Goal: Transaction & Acquisition: Purchase product/service

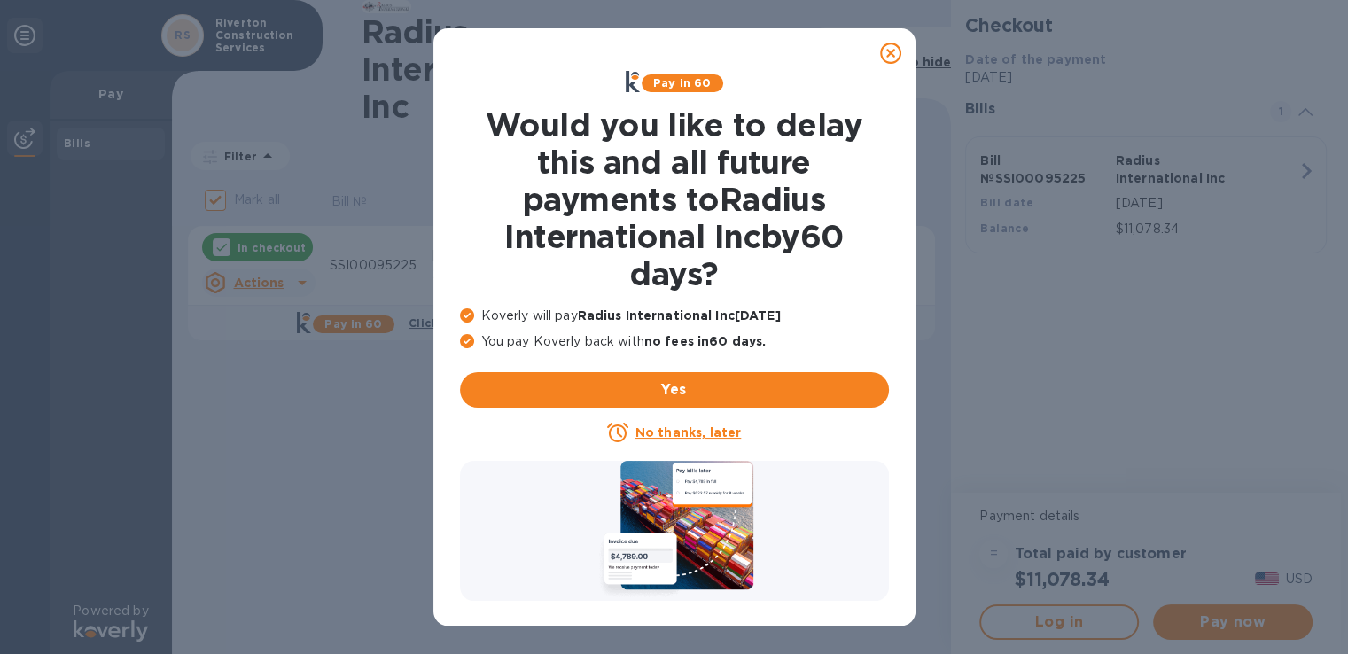
click at [889, 50] on icon at bounding box center [890, 53] width 21 height 21
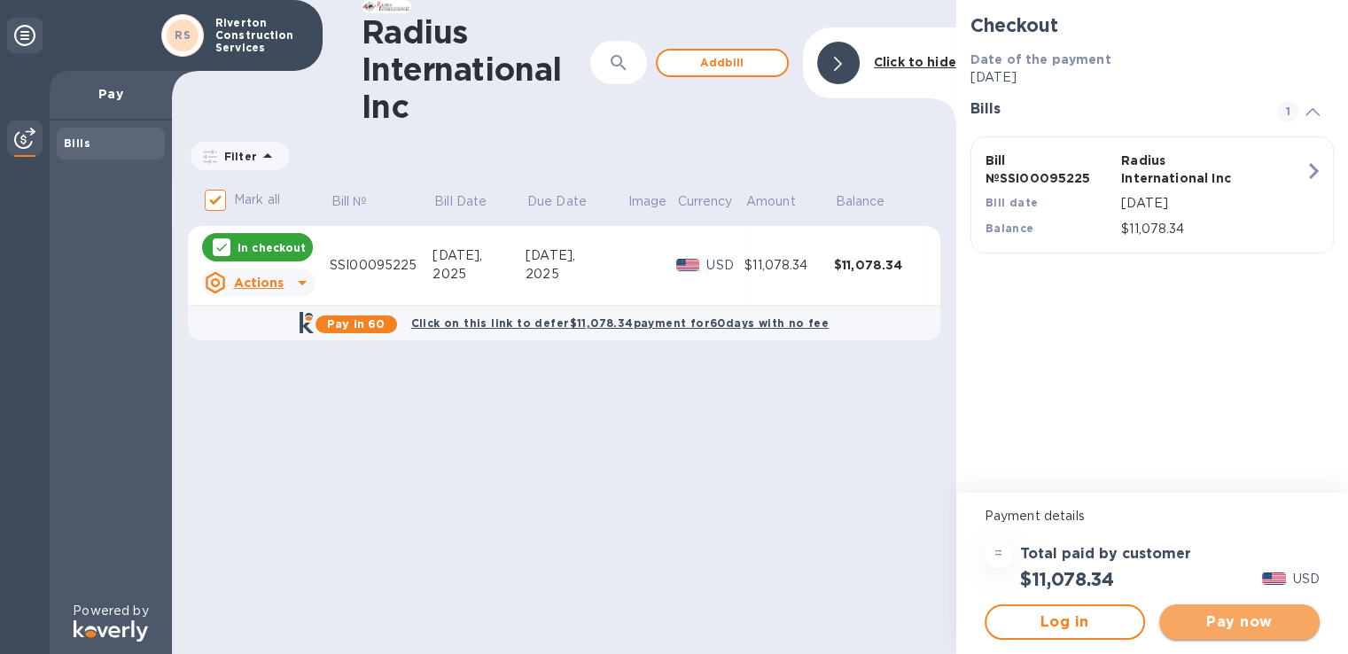
click at [1242, 626] on span "Pay now" at bounding box center [1240, 622] width 132 height 21
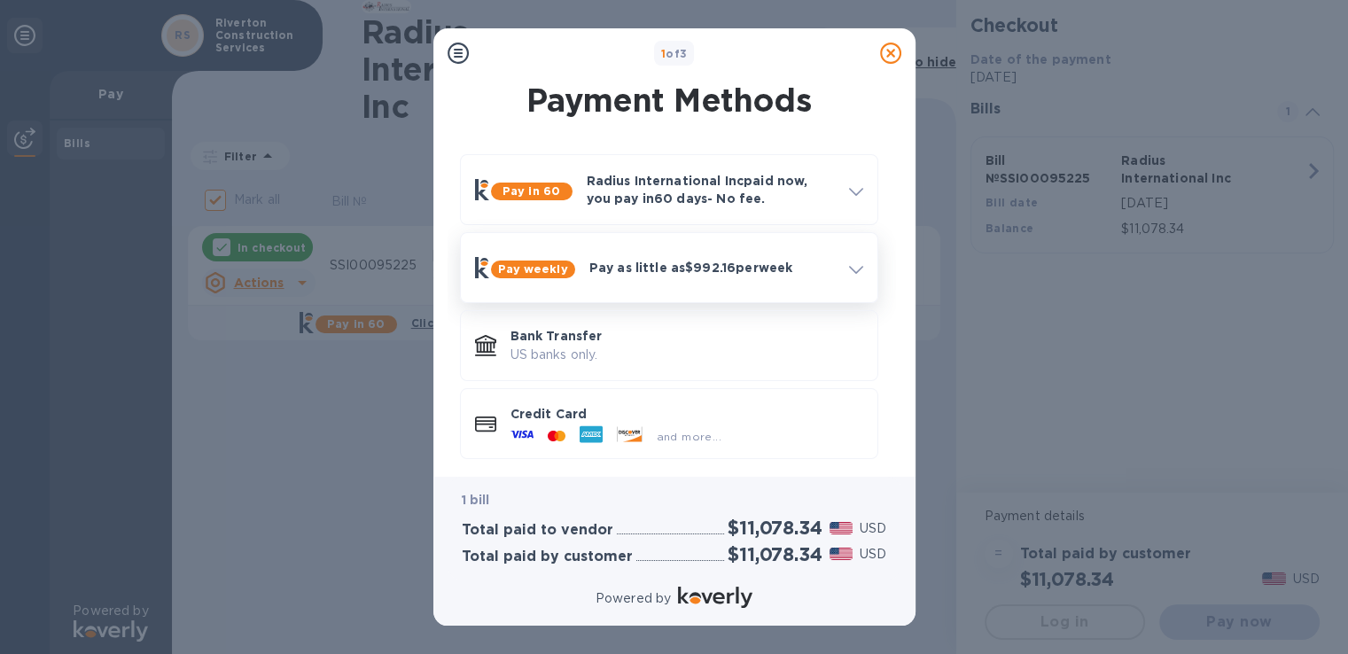
click at [855, 267] on icon at bounding box center [856, 270] width 14 height 8
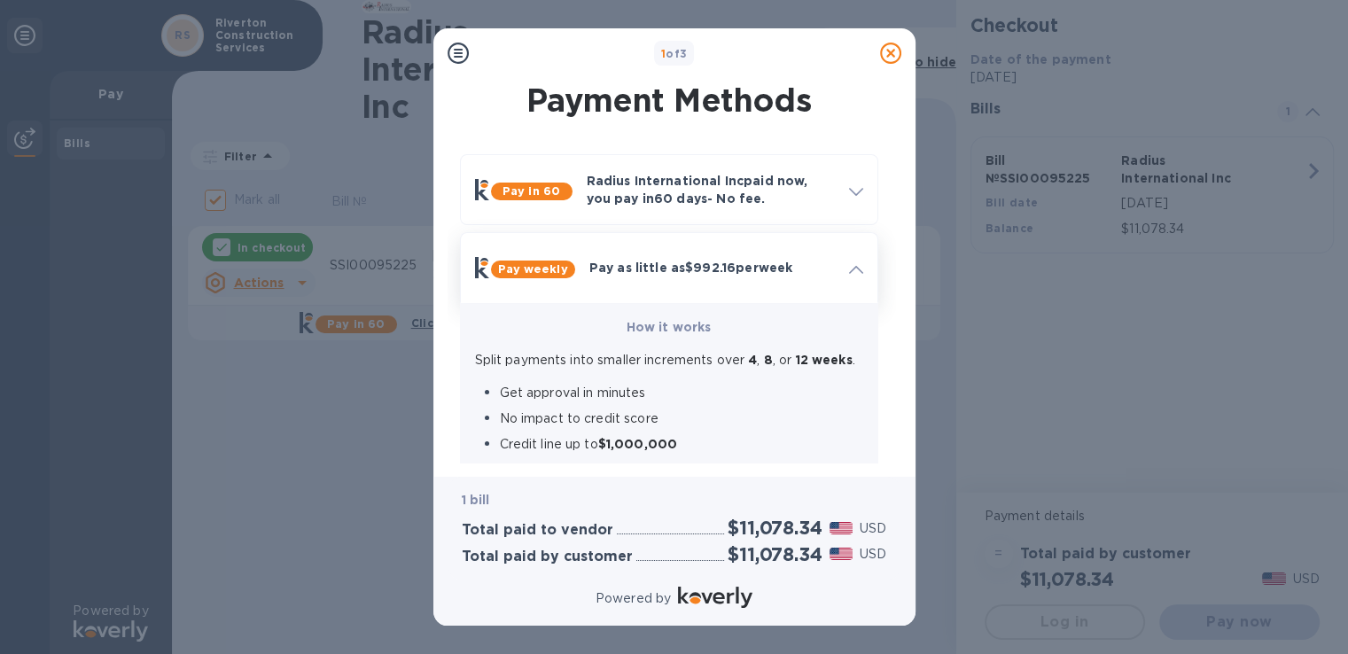
scroll to position [89, 0]
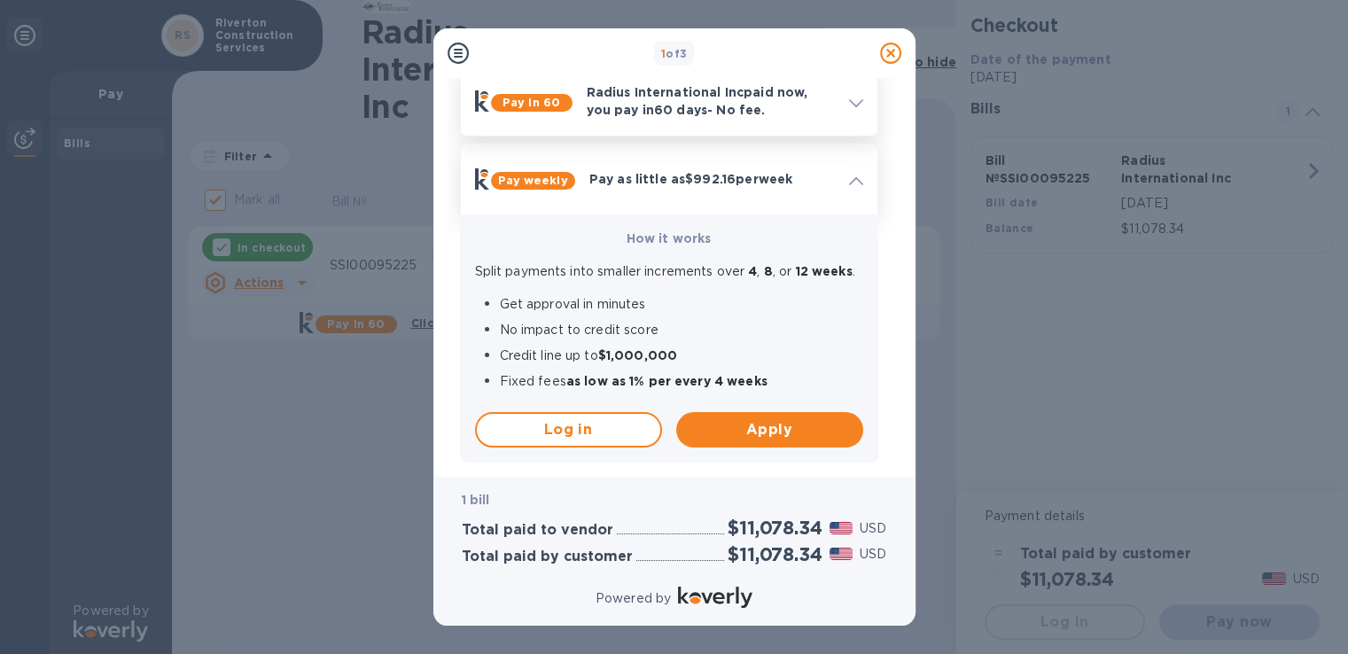
click at [812, 103] on p "Radius International Inc paid now, you pay [DATE] - No fee." at bounding box center [711, 100] width 248 height 35
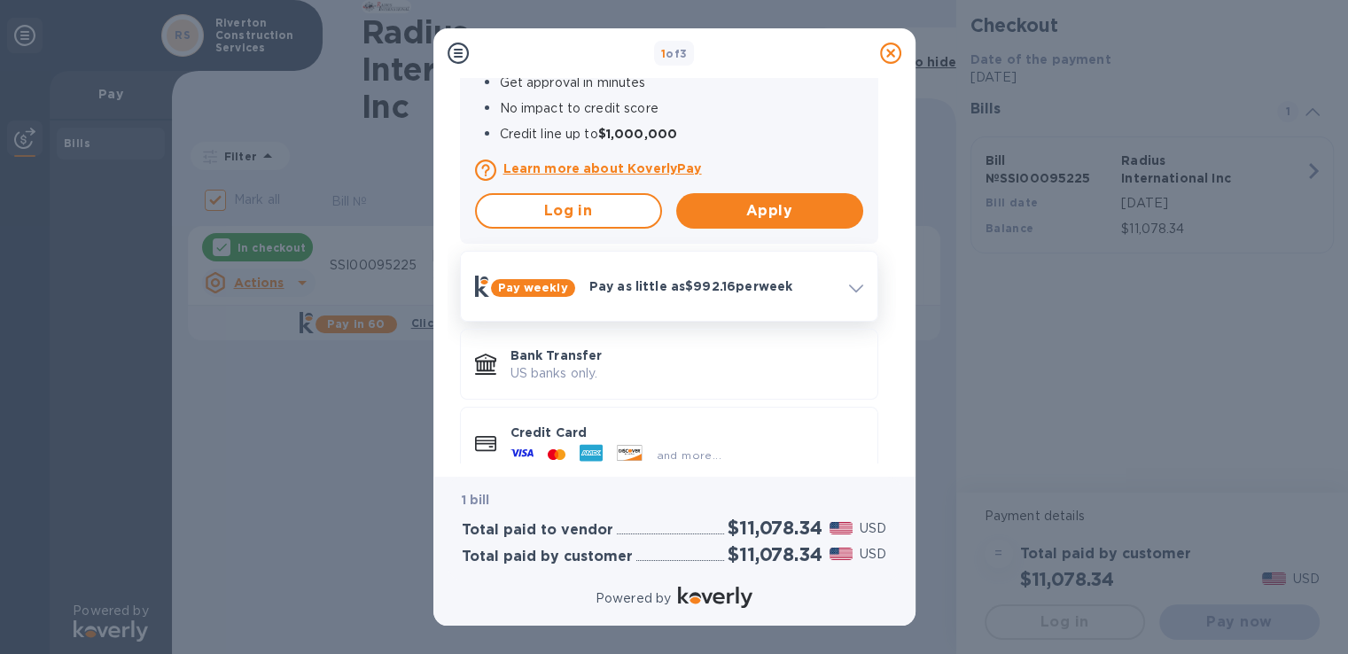
scroll to position [408, 0]
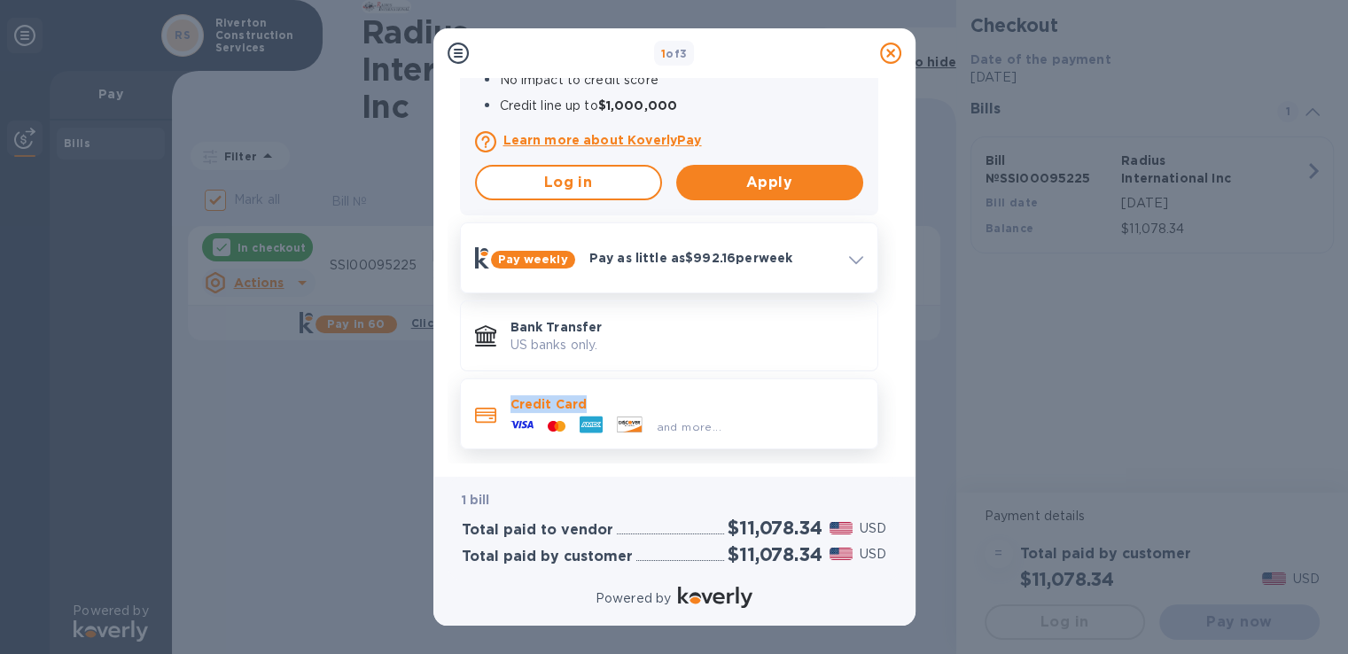
click at [507, 411] on div "Credit Card and more..." at bounding box center [687, 413] width 367 height 51
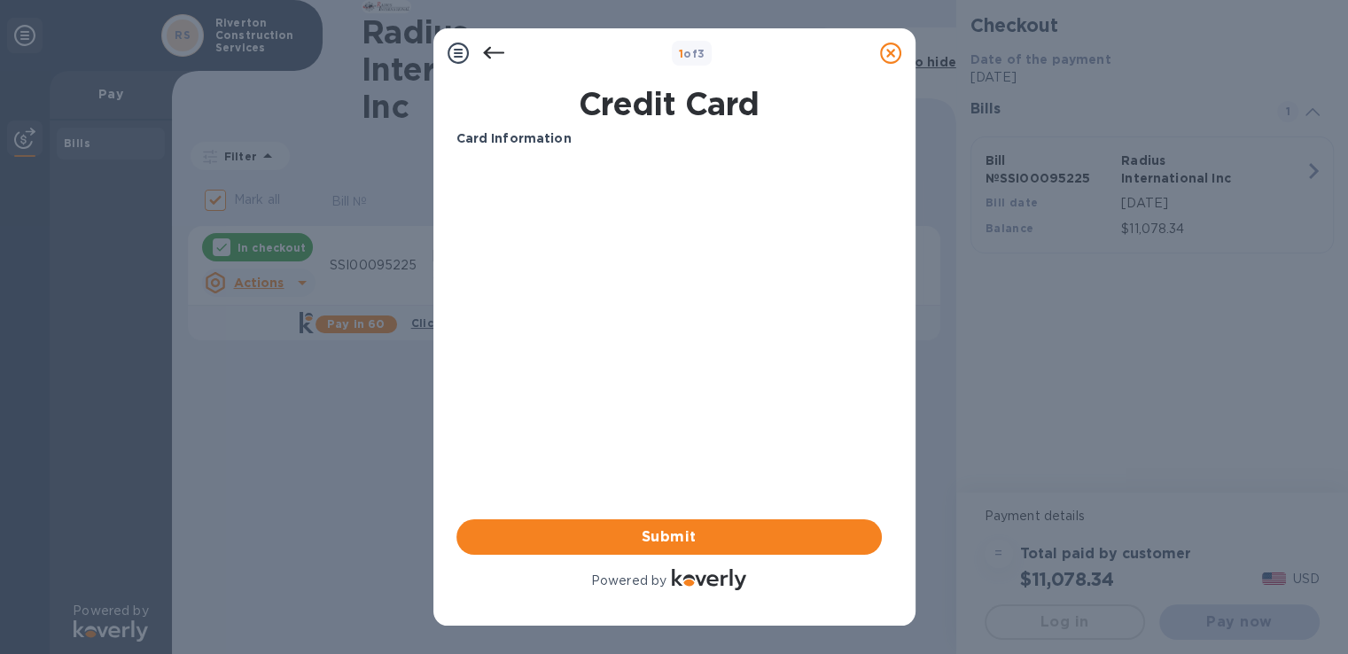
click at [501, 58] on icon at bounding box center [493, 53] width 21 height 21
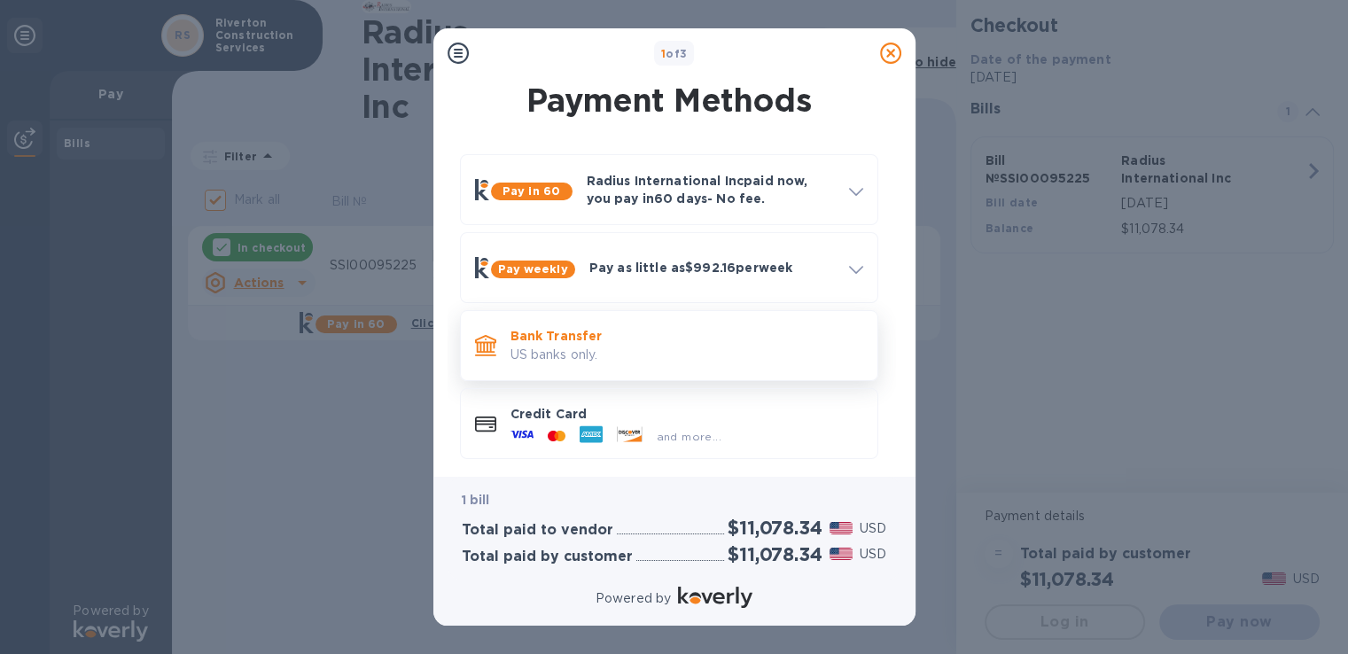
click at [620, 354] on p "US banks only." at bounding box center [687, 355] width 353 height 19
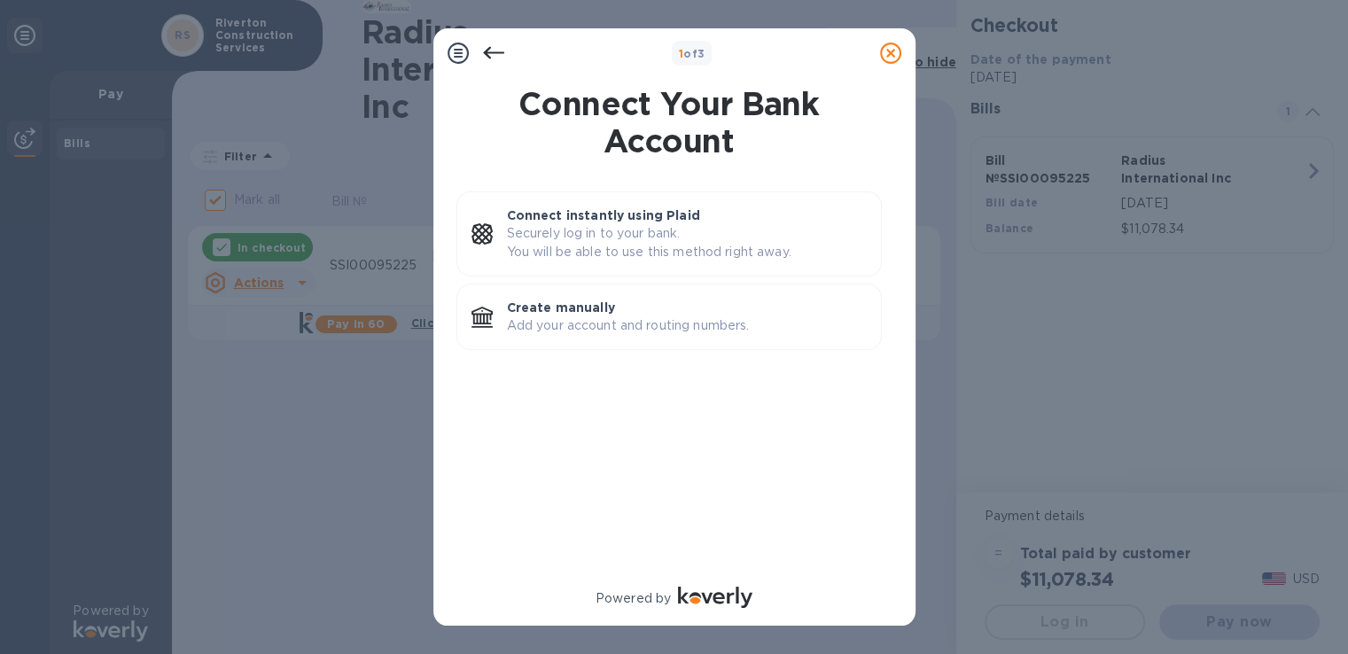
click at [493, 58] on icon at bounding box center [493, 53] width 21 height 21
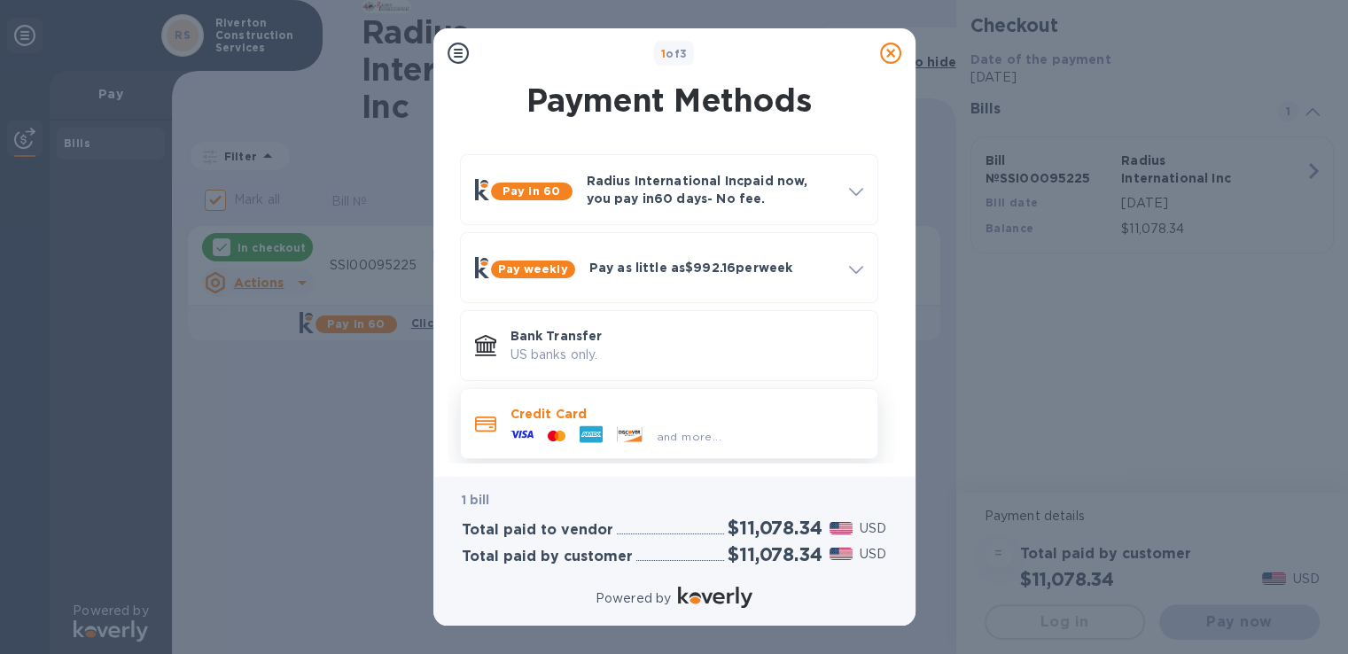
click at [578, 409] on p "Credit Card" at bounding box center [687, 414] width 353 height 18
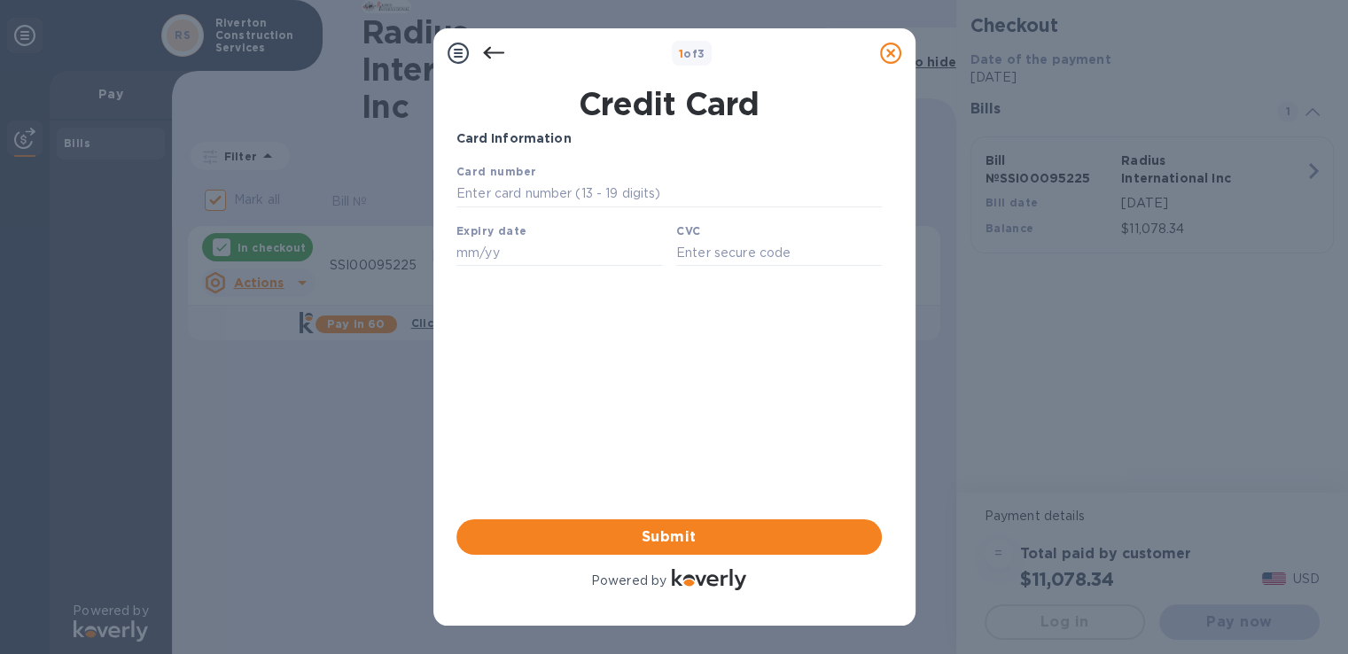
click at [487, 47] on icon at bounding box center [493, 53] width 21 height 21
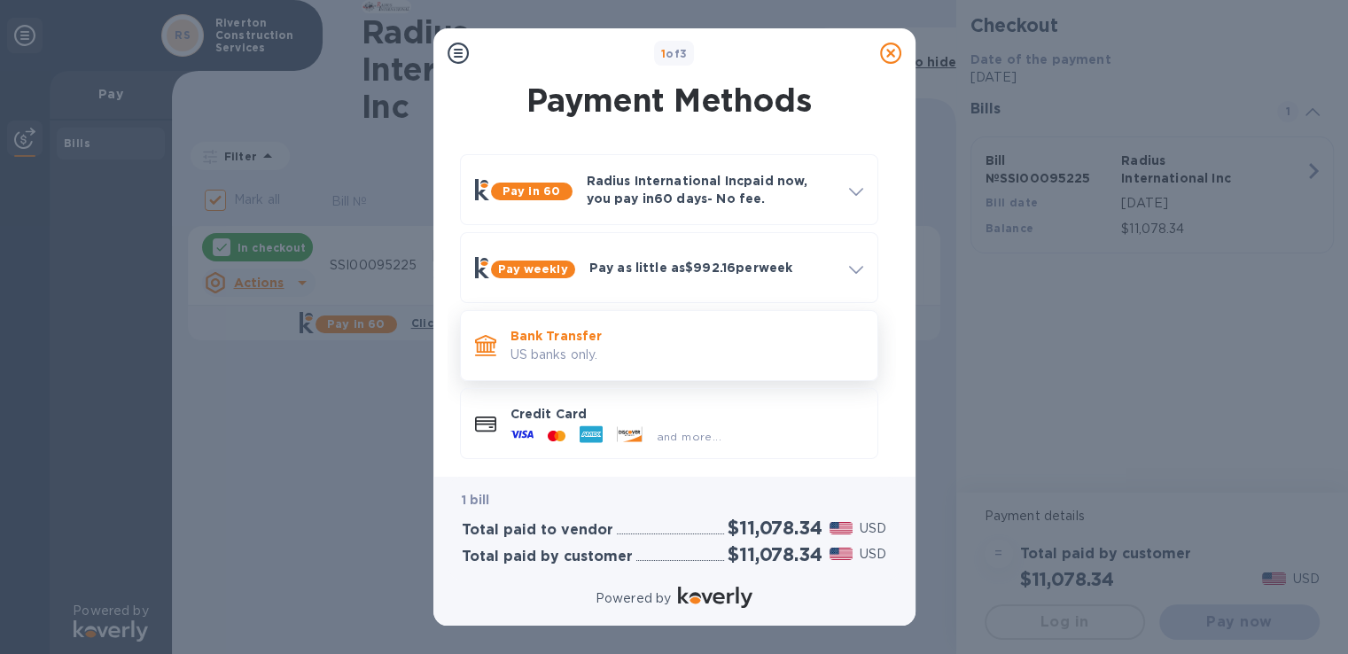
click at [551, 341] on p "Bank Transfer" at bounding box center [687, 336] width 353 height 18
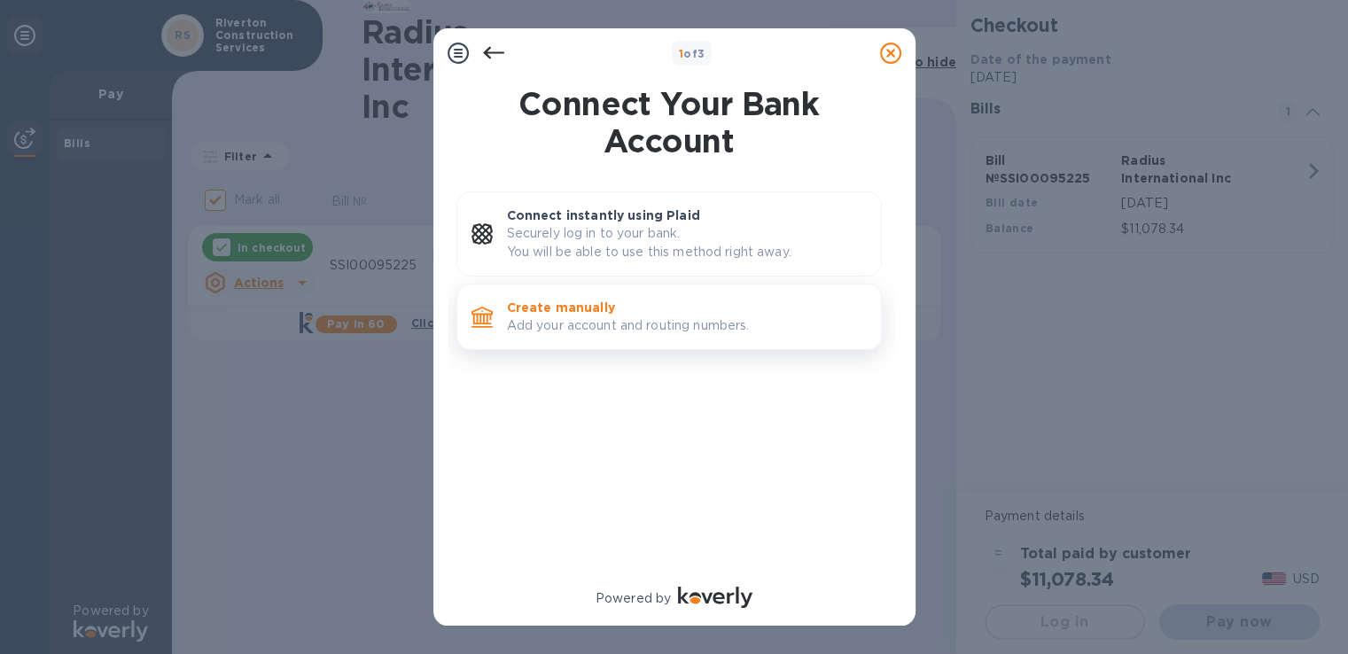
click at [560, 306] on p "Create manually" at bounding box center [687, 308] width 360 height 18
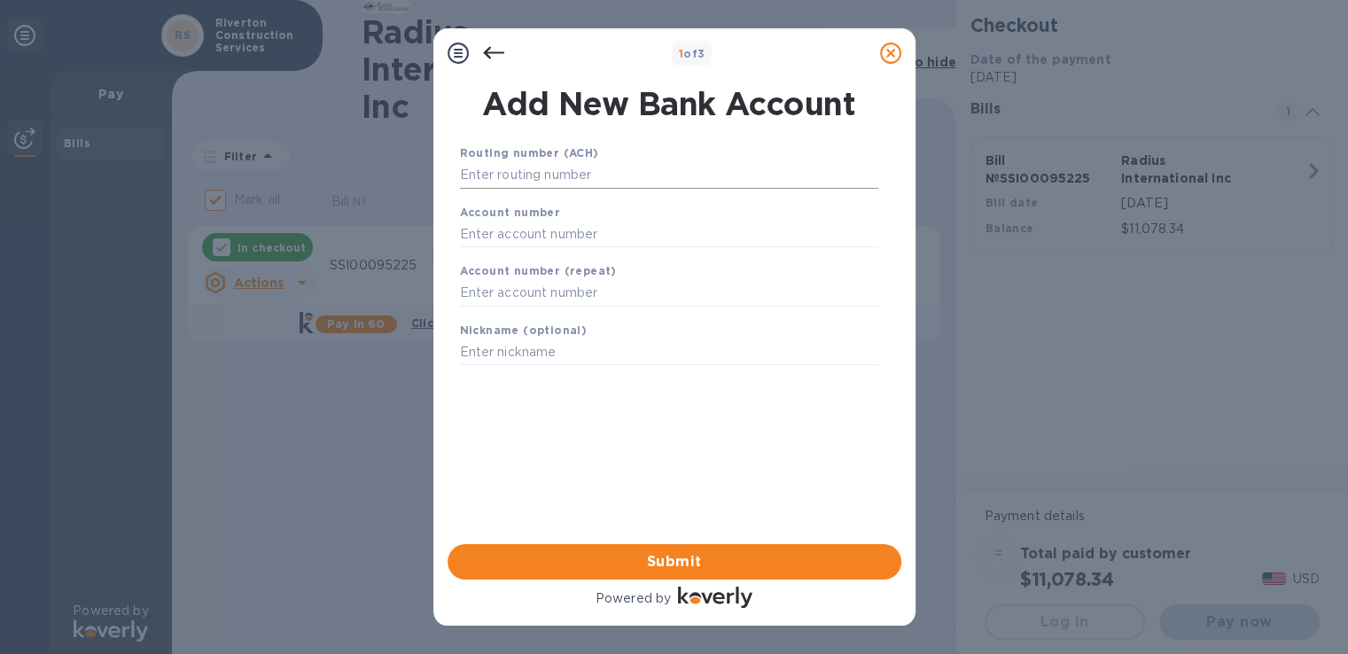
click at [547, 176] on input "text" at bounding box center [669, 175] width 418 height 27
click at [550, 249] on div "Account number" at bounding box center [669, 225] width 433 height 59
click at [550, 232] on input "text" at bounding box center [669, 234] width 418 height 27
click at [512, 178] on input "10700758" at bounding box center [669, 175] width 418 height 27
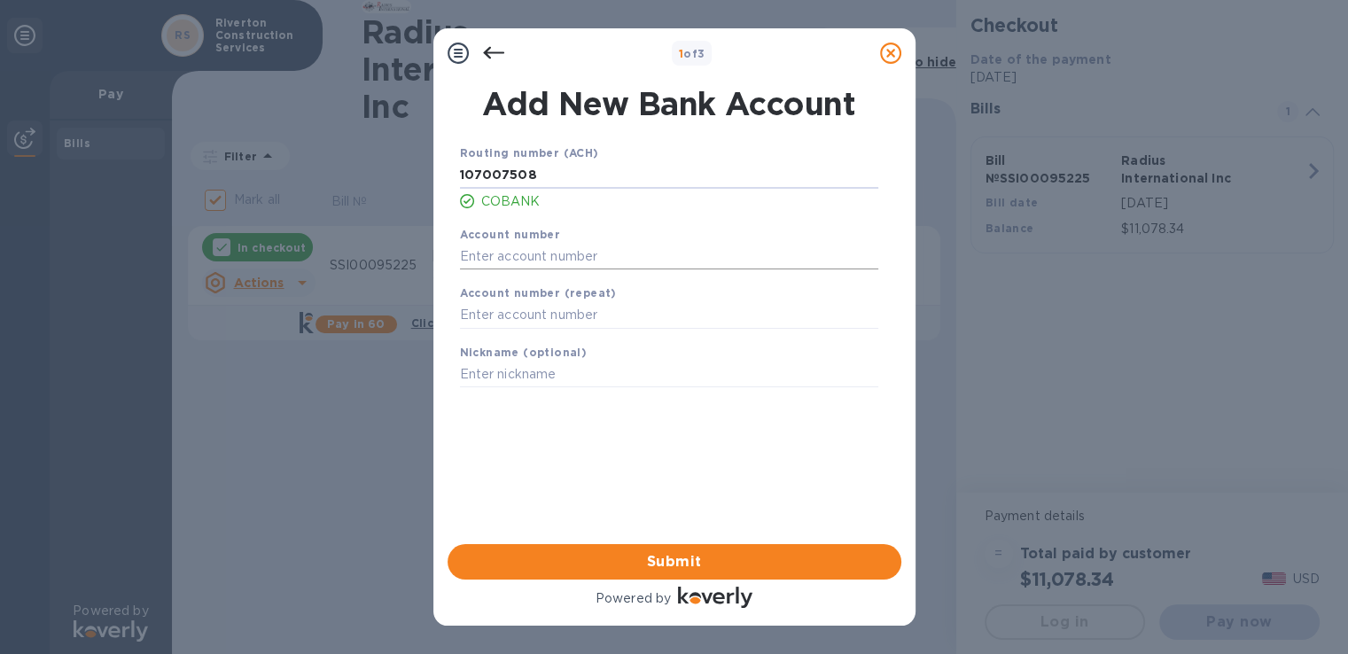
type input "107007508"
click at [503, 253] on input "text" at bounding box center [669, 256] width 418 height 27
type input "7120431800"
click at [522, 324] on input "text" at bounding box center [669, 315] width 418 height 27
type input "7120431800"
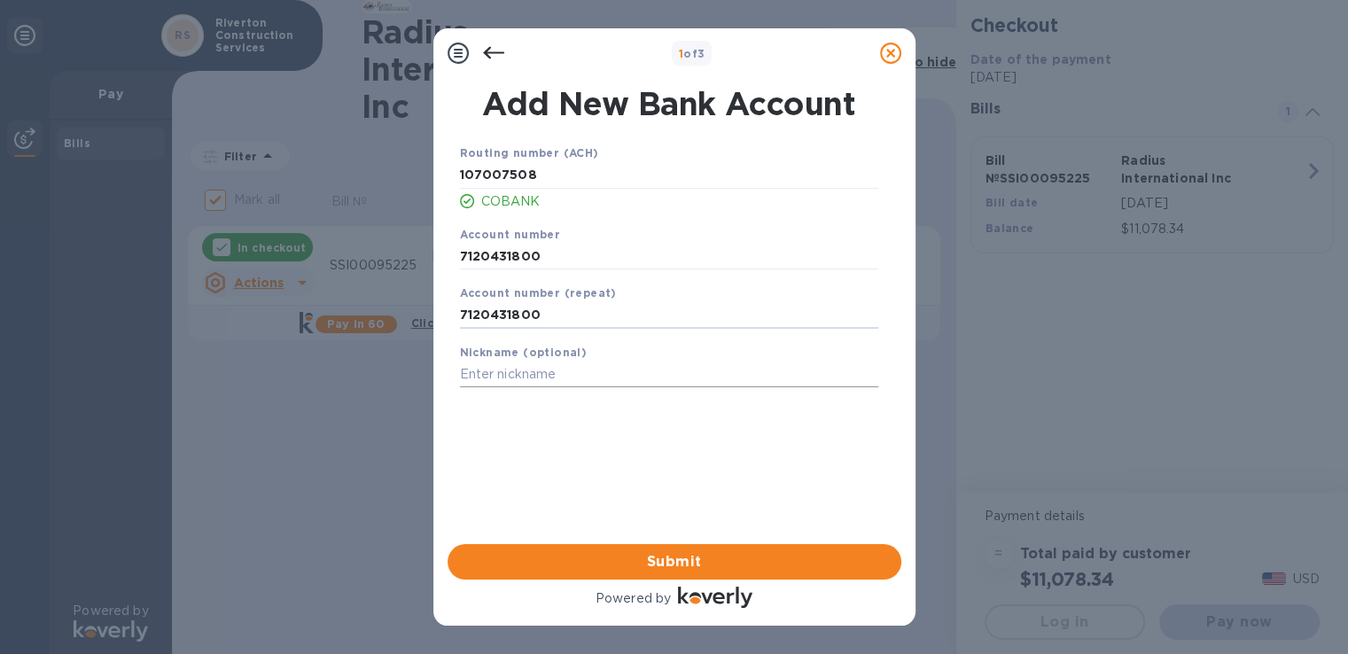
click at [522, 379] on input "text" at bounding box center [669, 375] width 418 height 27
type input "COBANK"
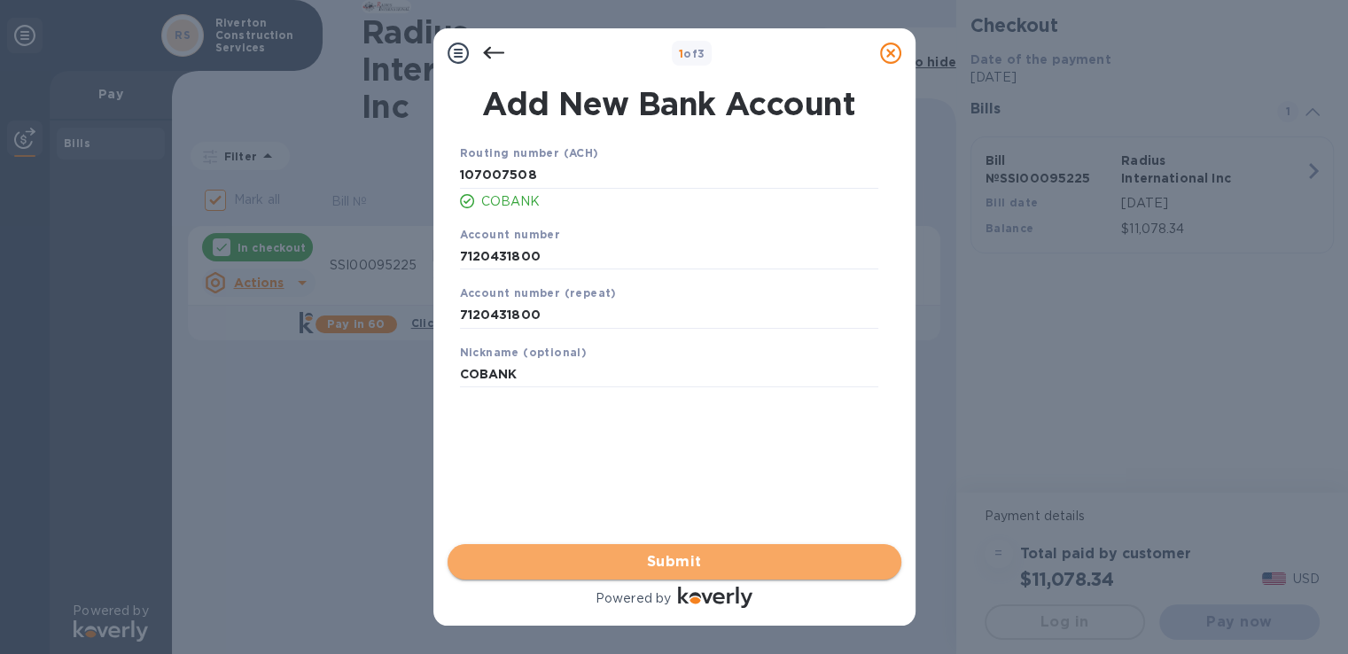
click at [589, 570] on span "Submit" at bounding box center [675, 561] width 426 height 21
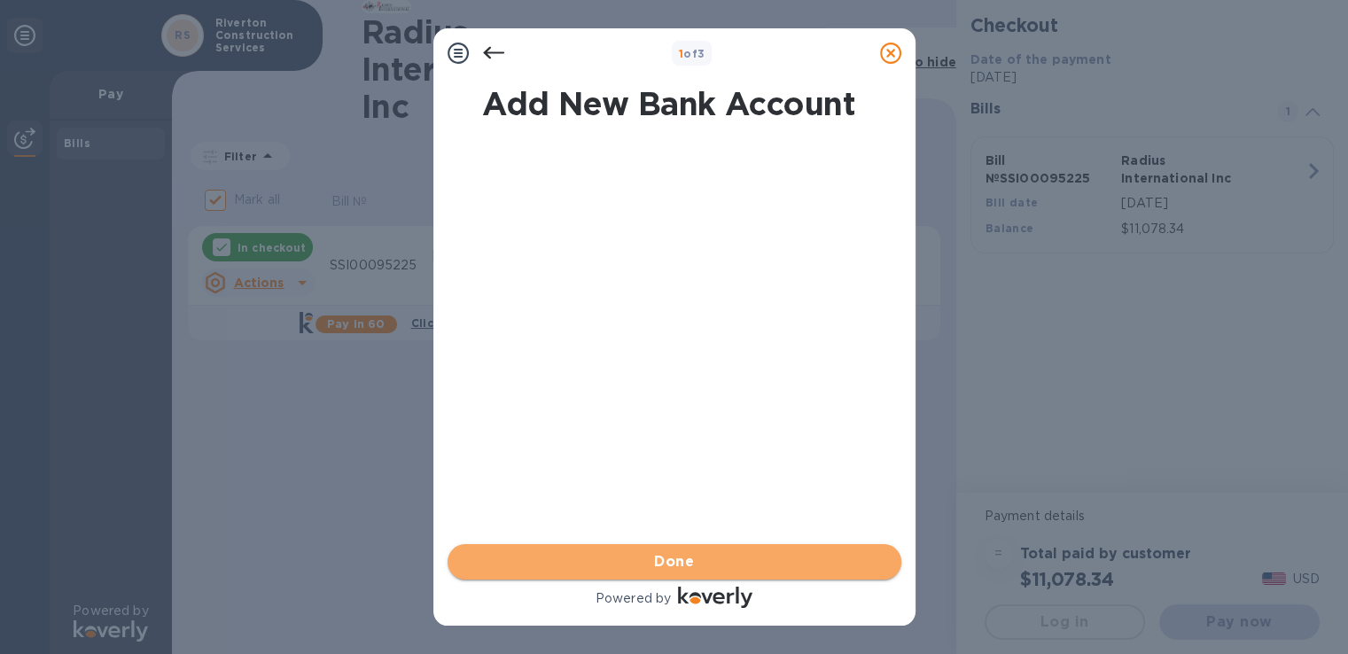
click at [619, 564] on span "Done" at bounding box center [675, 561] width 426 height 21
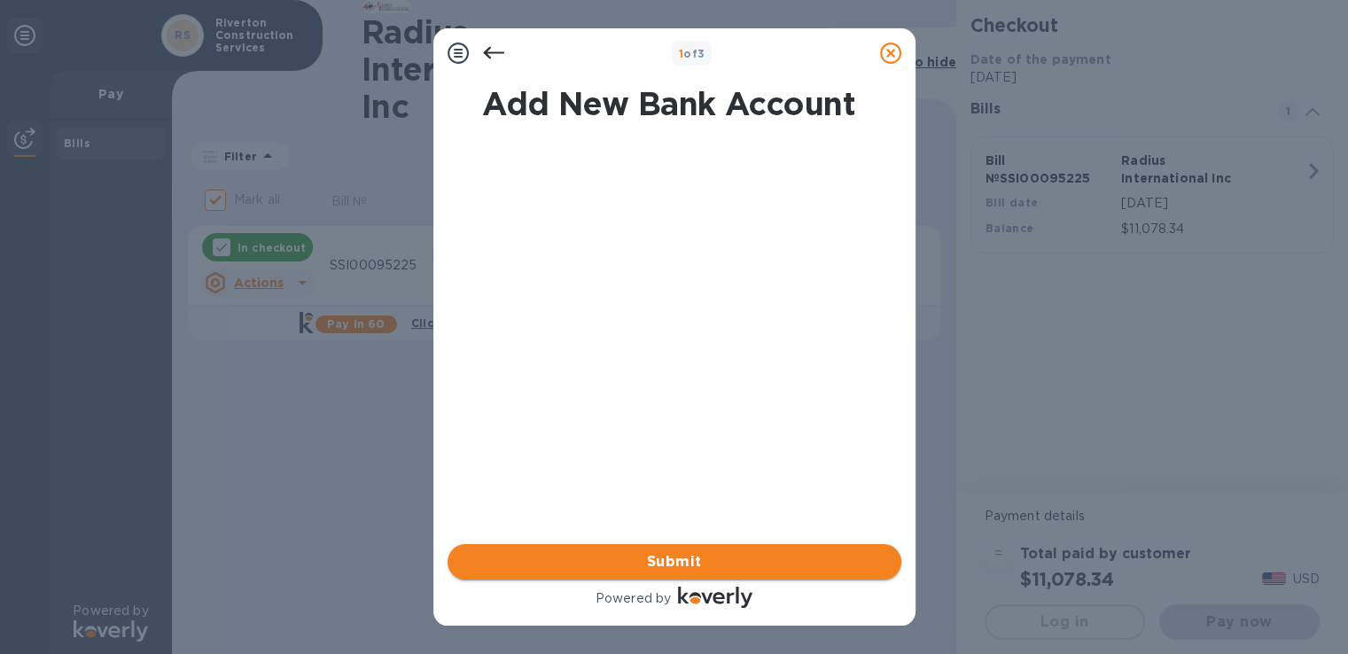
click at [682, 564] on span "Submit" at bounding box center [675, 561] width 426 height 21
